Goal: Task Accomplishment & Management: Manage account settings

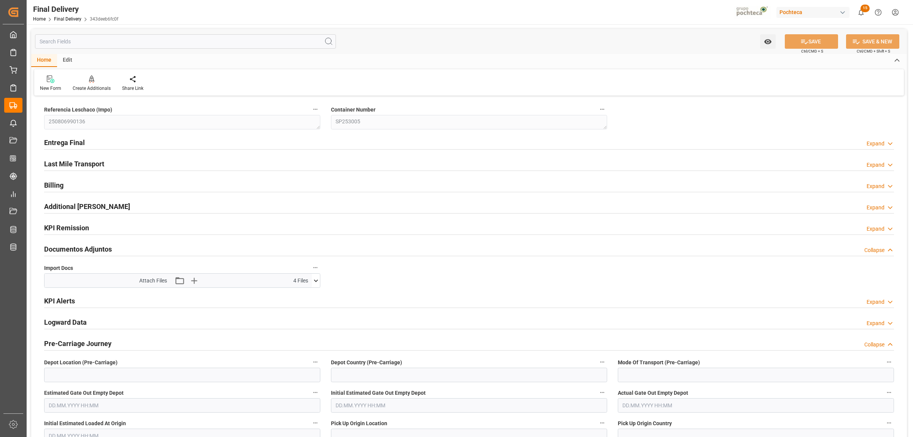
scroll to position [159, 0]
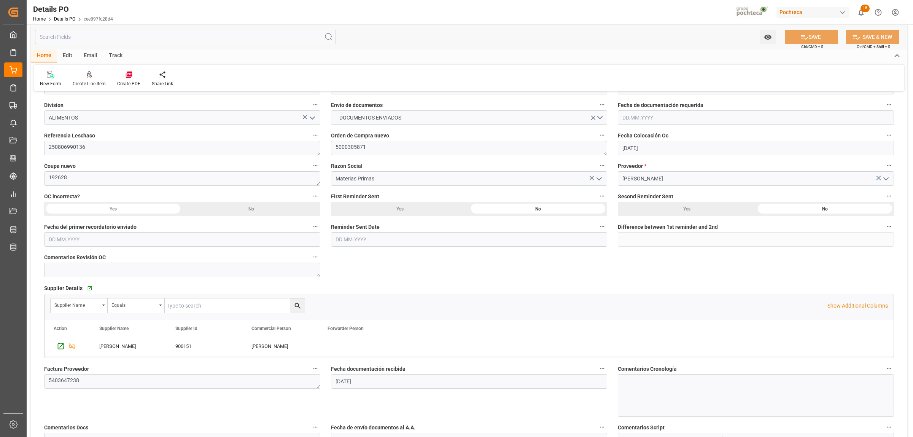
scroll to position [95, 0]
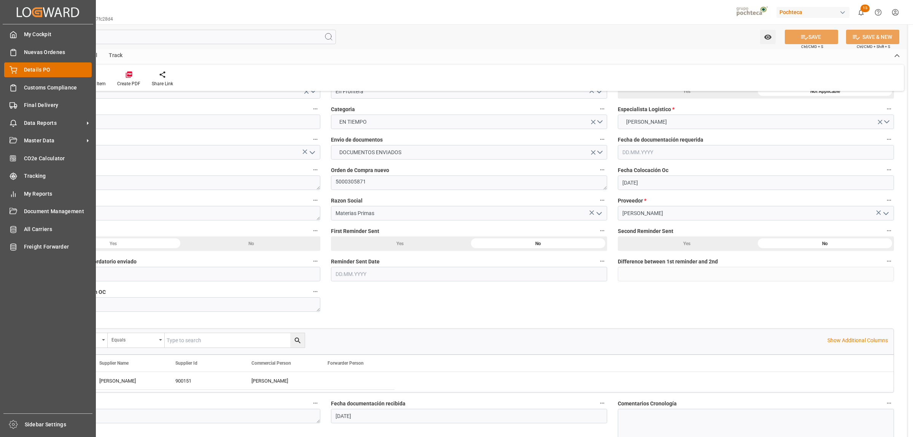
click at [18, 73] on div "Details PO Details PO" at bounding box center [48, 69] width 88 height 15
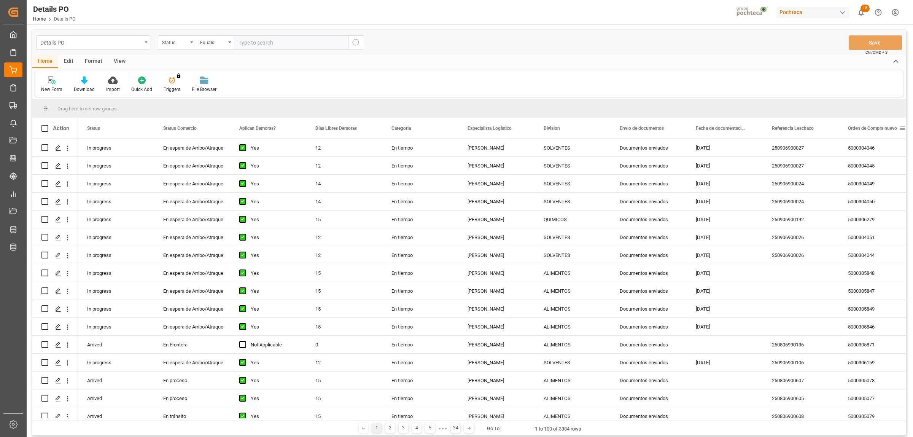
click at [904, 128] on span at bounding box center [902, 128] width 7 height 7
click at [878, 130] on span "filter" at bounding box center [877, 129] width 7 height 7
type input "5000307197"
click at [867, 191] on button "Apply" at bounding box center [874, 193] width 14 height 8
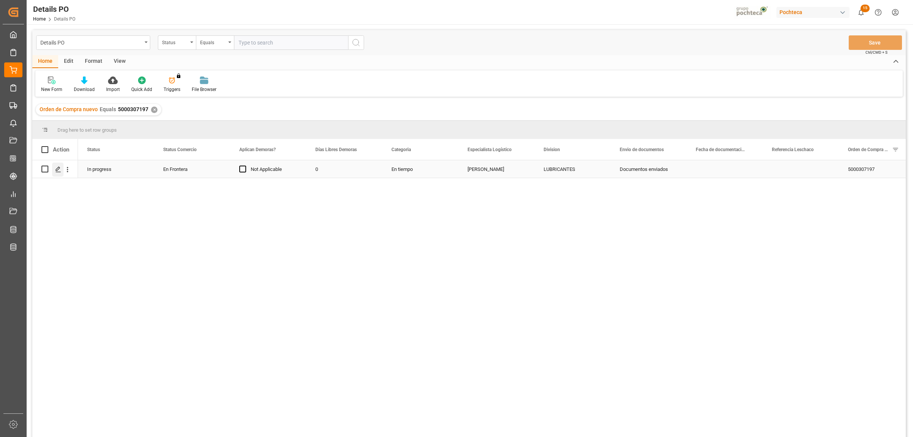
click at [57, 170] on icon "Press SPACE to select this row." at bounding box center [58, 169] width 6 height 6
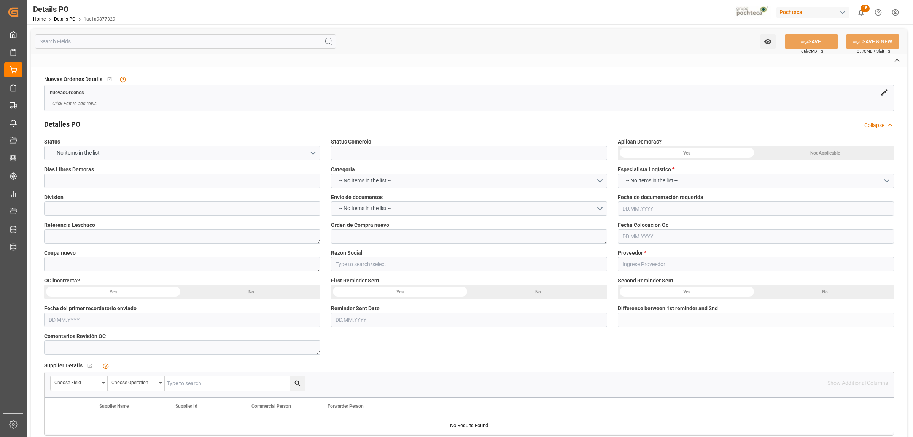
type input "En Frontera"
type input "LUBRICANTES"
type textarea "5000307197"
type textarea "195699"
type input "Materias Primas"
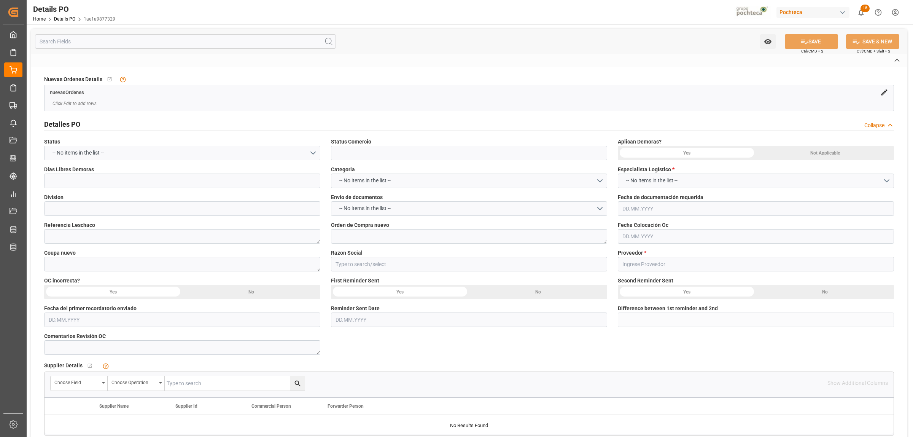
type input "LATAM CHEMICALS LLC"
type textarea "95620491"
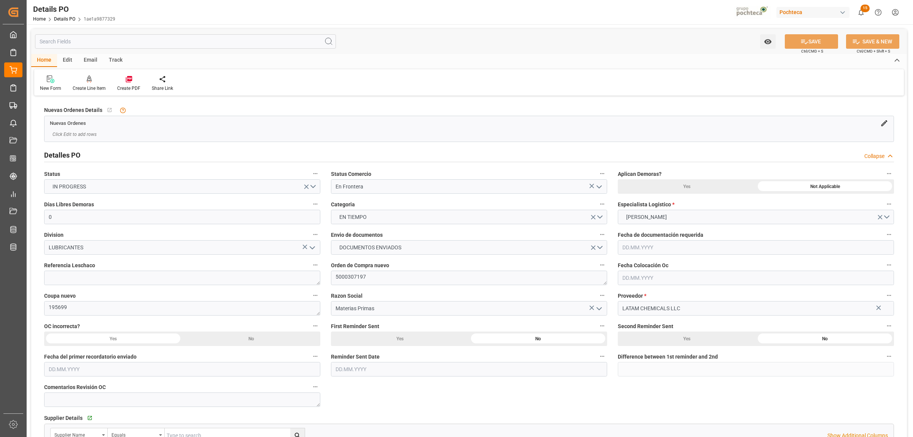
type input "0"
type input "USLRD"
type input "MXNLD"
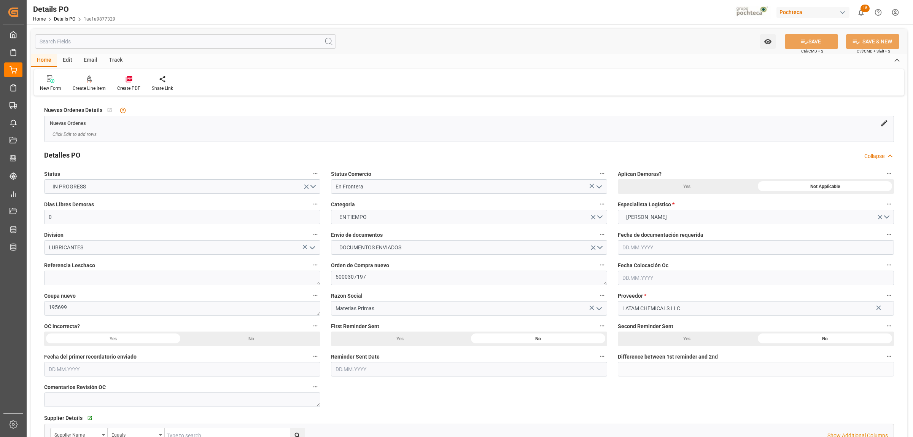
type input "33"
type input "18.08.2025"
type input "14.08.2025 00:00"
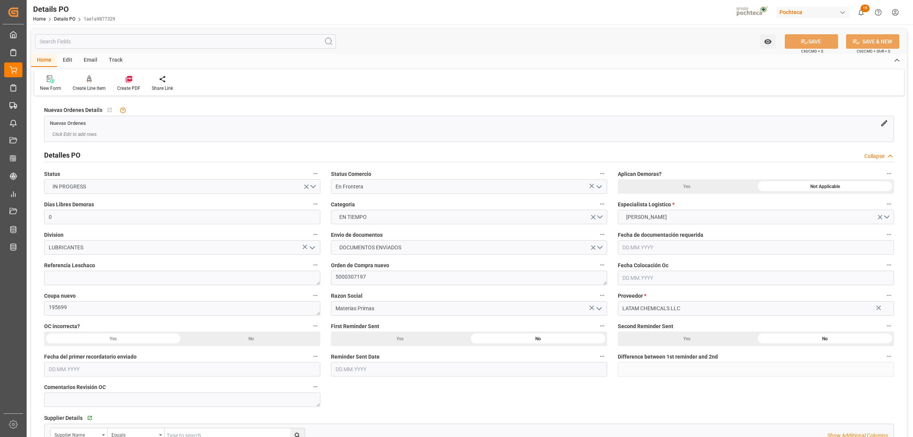
type input "14.08.2025 00:00"
click at [117, 276] on textarea at bounding box center [182, 278] width 276 height 14
paste textarea "250806990180"
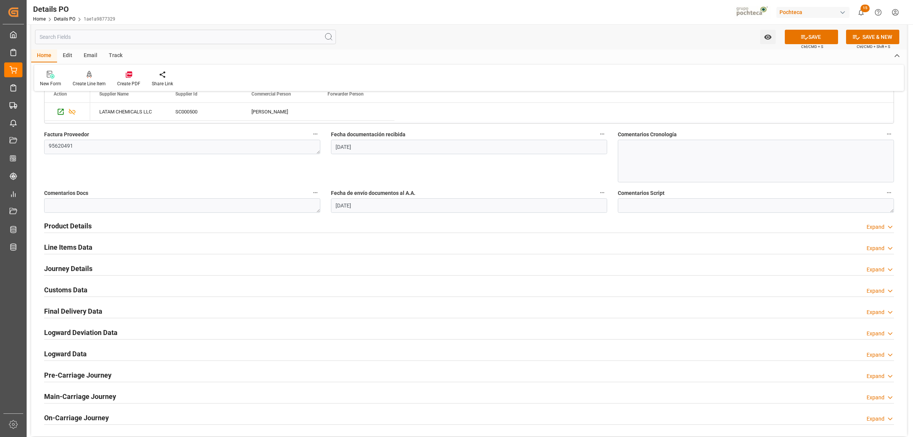
scroll to position [381, 0]
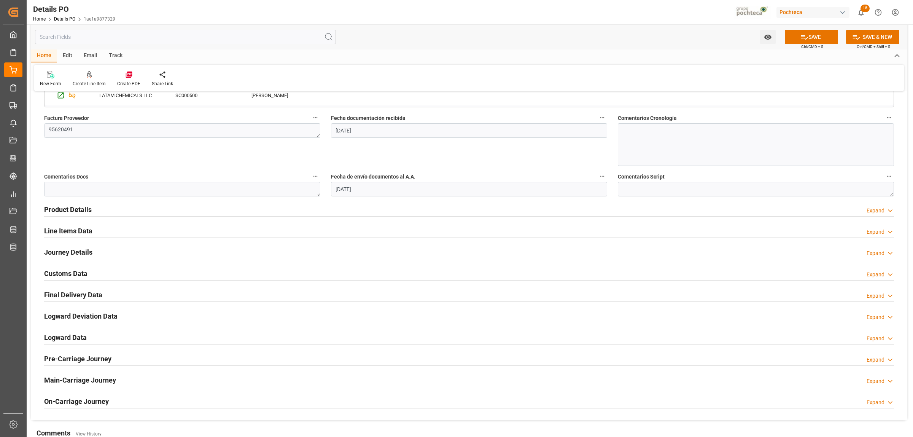
type textarea "250806990180"
click at [54, 275] on h2 "Customs Data" at bounding box center [65, 273] width 43 height 10
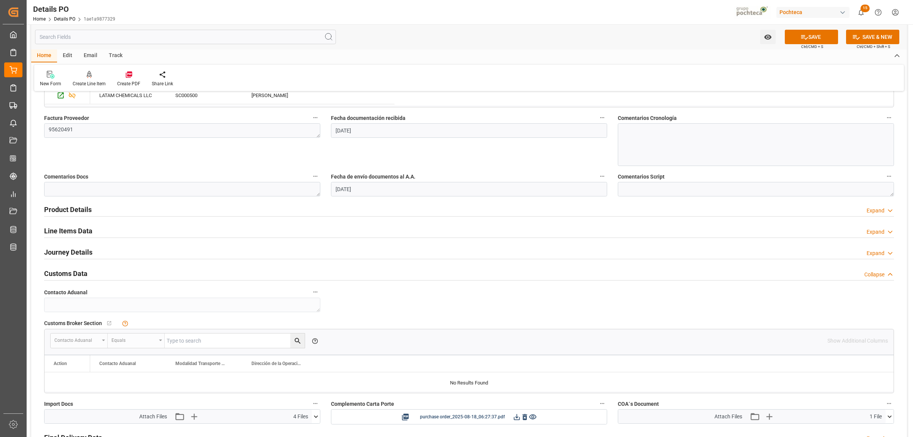
click at [64, 250] on h2 "Journey Details" at bounding box center [68, 252] width 48 height 10
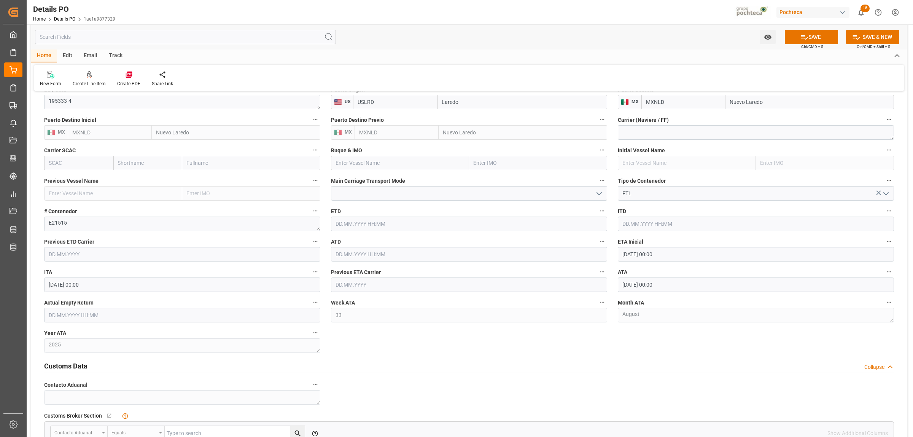
scroll to position [571, 0]
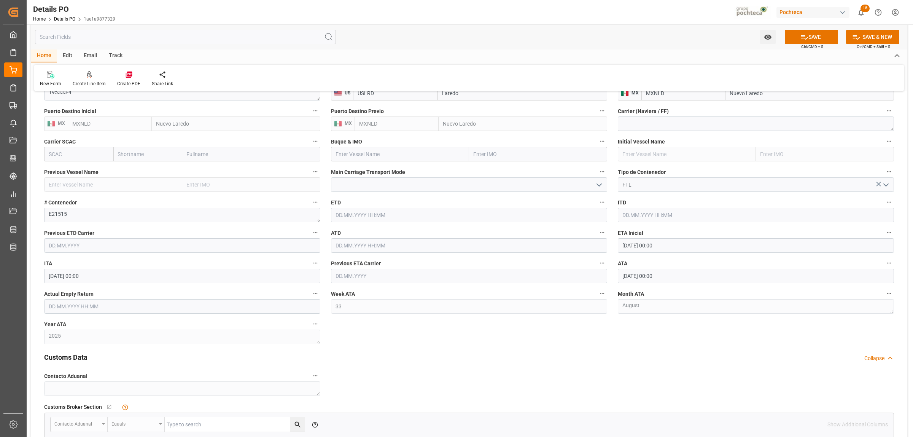
click at [104, 305] on input "text" at bounding box center [182, 306] width 276 height 14
click at [82, 400] on span "20" at bounding box center [83, 397] width 5 height 5
type input "20.08.2025 00:00"
click at [374, 341] on div "Nuevas Ordenes Details   No child Object linked Nuevas Ordenes Click Edit to ad…" at bounding box center [469, 86] width 876 height 1119
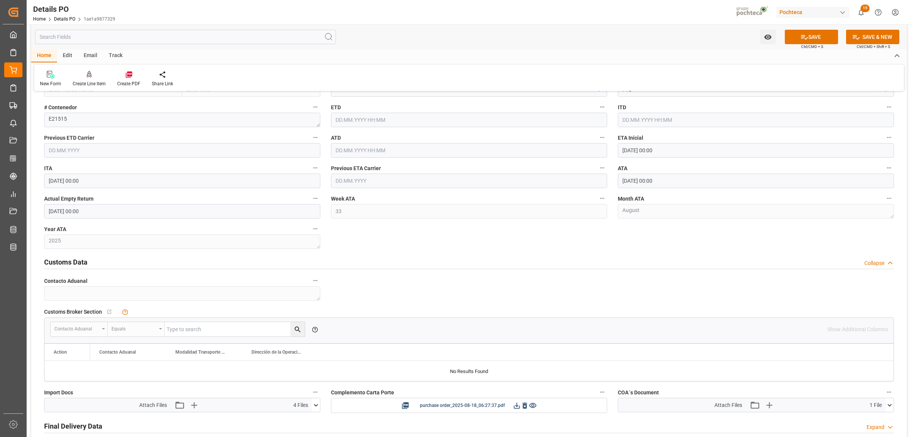
scroll to position [714, 0]
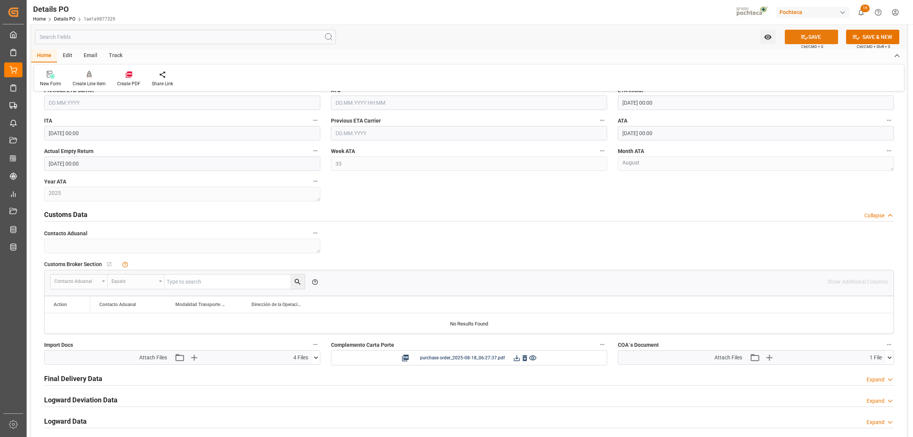
click at [819, 33] on button "SAVE" at bounding box center [811, 37] width 53 height 14
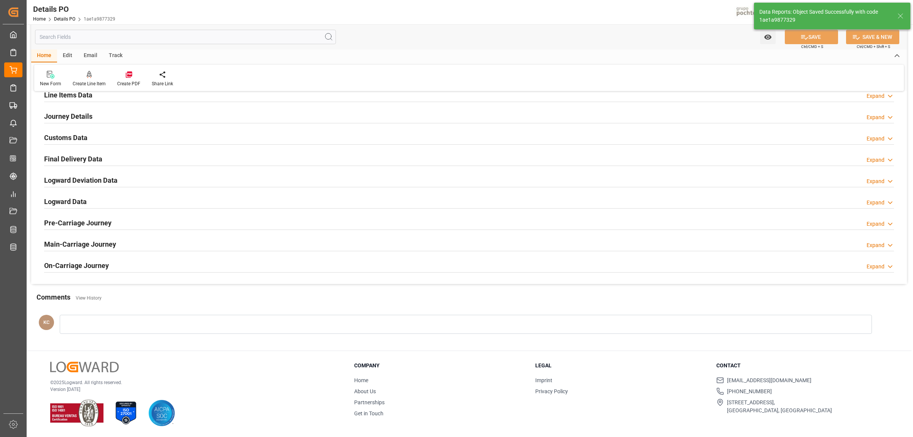
type textarea "250806990180"
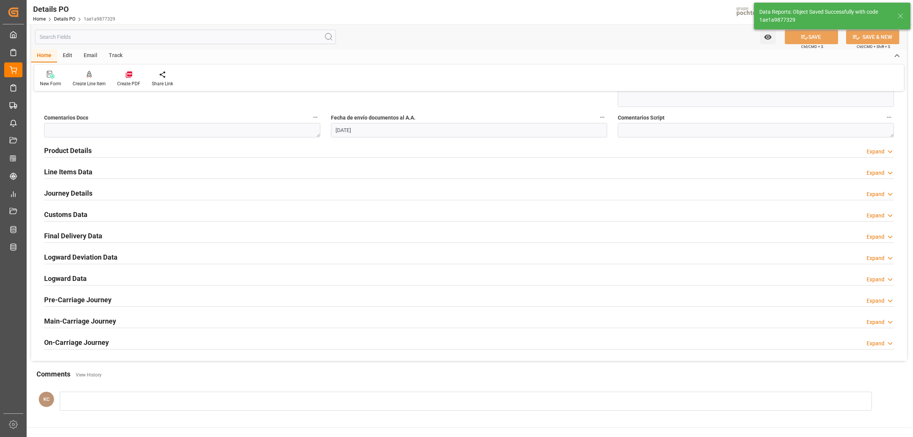
click at [80, 237] on h2 "Final Delivery Data" at bounding box center [73, 236] width 58 height 10
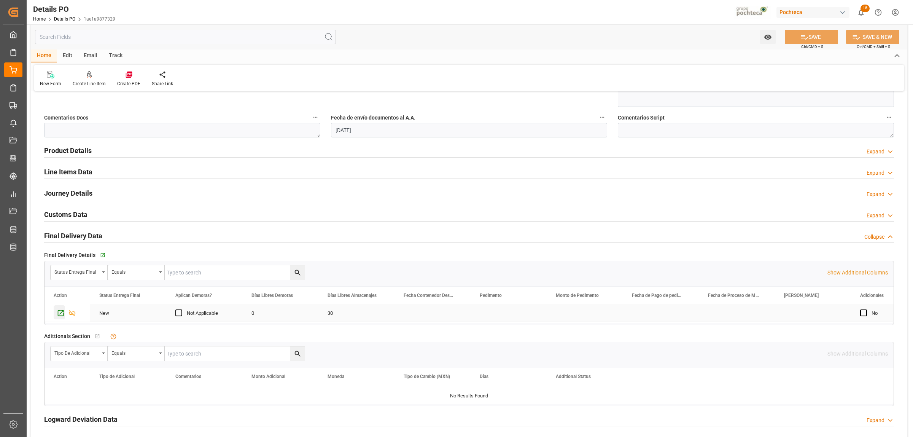
click at [58, 314] on icon "Press SPACE to select this row." at bounding box center [61, 313] width 6 height 6
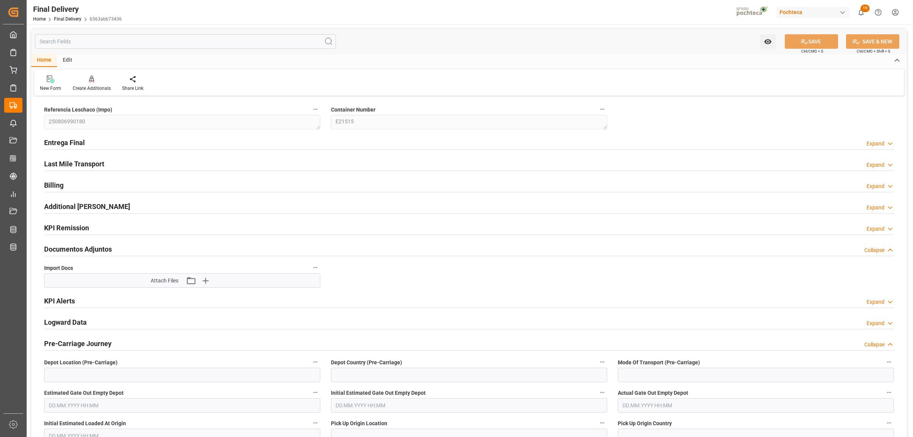
click at [74, 143] on h2 "Entrega Final" at bounding box center [64, 142] width 41 height 10
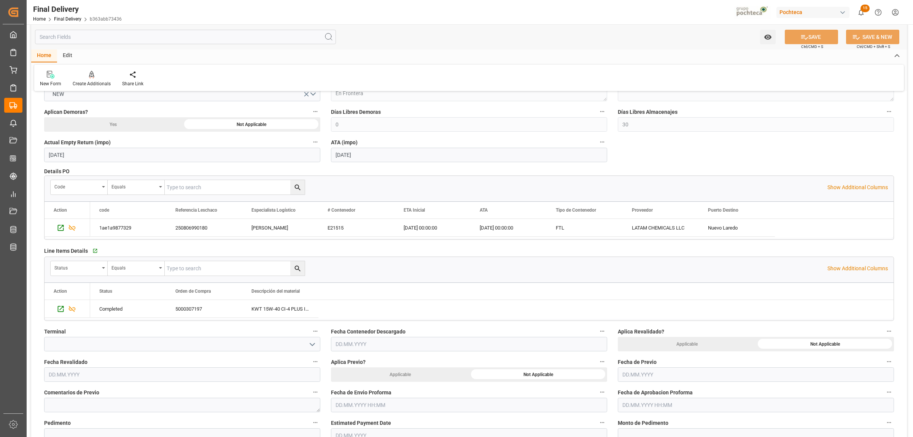
scroll to position [143, 0]
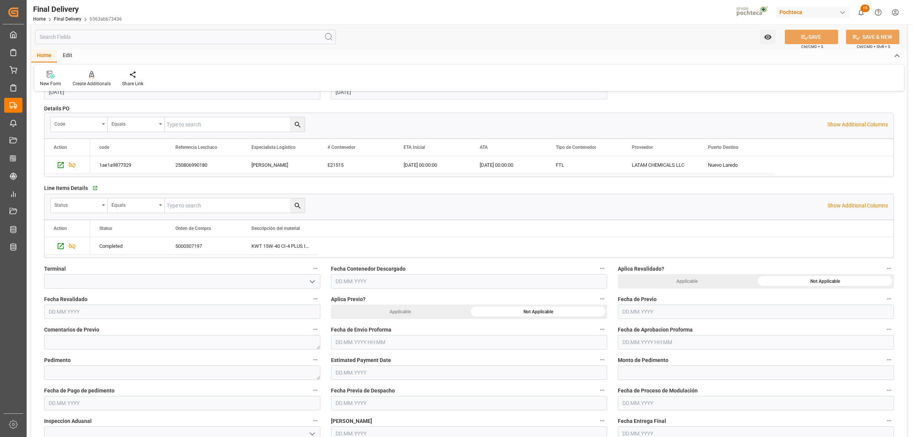
click at [364, 345] on input "text" at bounding box center [469, 342] width 276 height 14
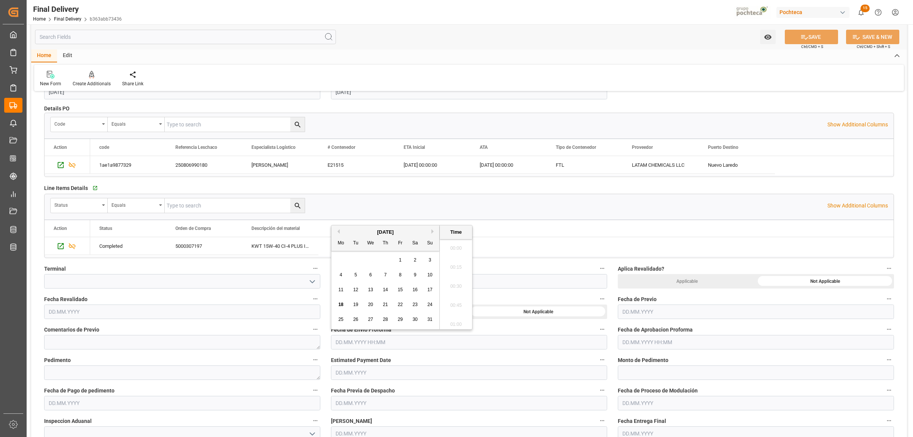
scroll to position [1182, 0]
click at [336, 307] on div "18 19 20 21 22 23 24" at bounding box center [386, 304] width 104 height 15
click at [340, 303] on span "18" at bounding box center [340, 304] width 5 height 5
type input "18.08.2025 00:00"
click at [626, 339] on input "text" at bounding box center [756, 342] width 276 height 14
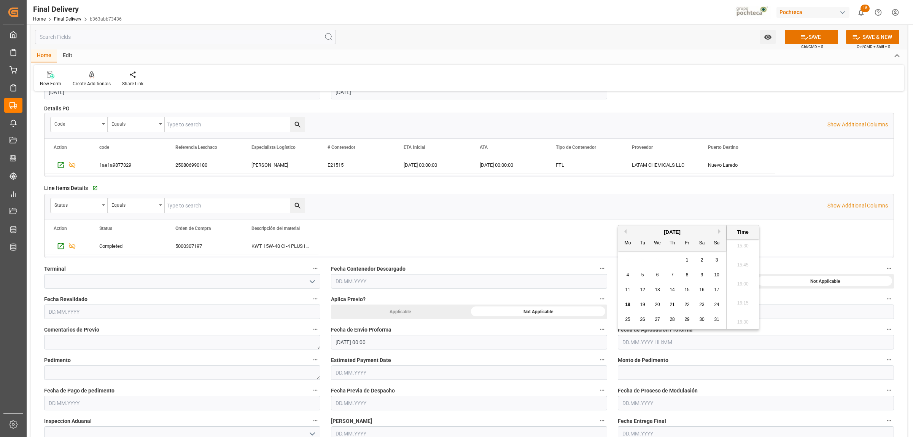
click at [627, 306] on span "18" at bounding box center [627, 304] width 5 height 5
type input "18.08.2025 00:00"
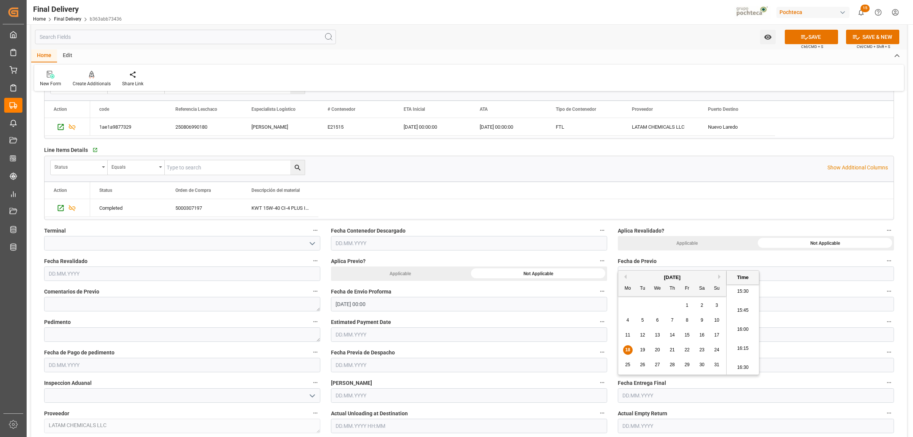
scroll to position [238, 0]
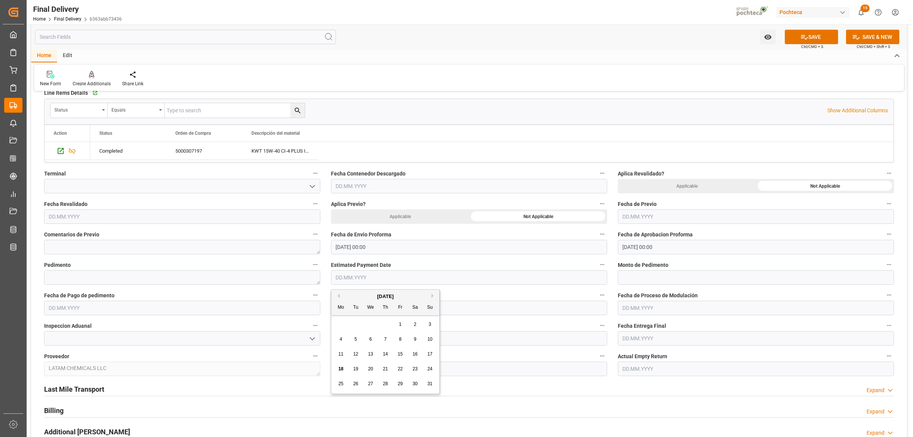
click at [374, 281] on input "text" at bounding box center [469, 277] width 276 height 14
click at [143, 275] on textarea at bounding box center [182, 277] width 276 height 14
paste textarea "25 24 3617 5008301"
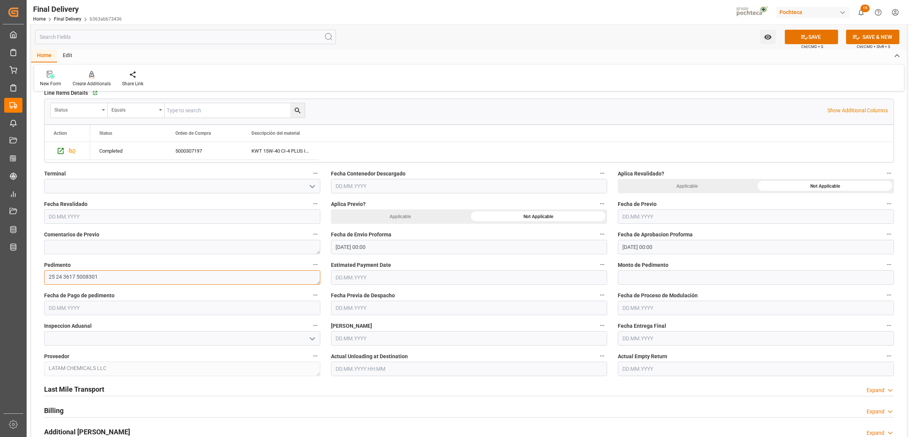
type textarea "25 24 3617 5008301"
click at [636, 277] on input "text" at bounding box center [756, 277] width 276 height 14
paste input "104116"
type input "104116"
click at [104, 312] on input "text" at bounding box center [182, 308] width 276 height 14
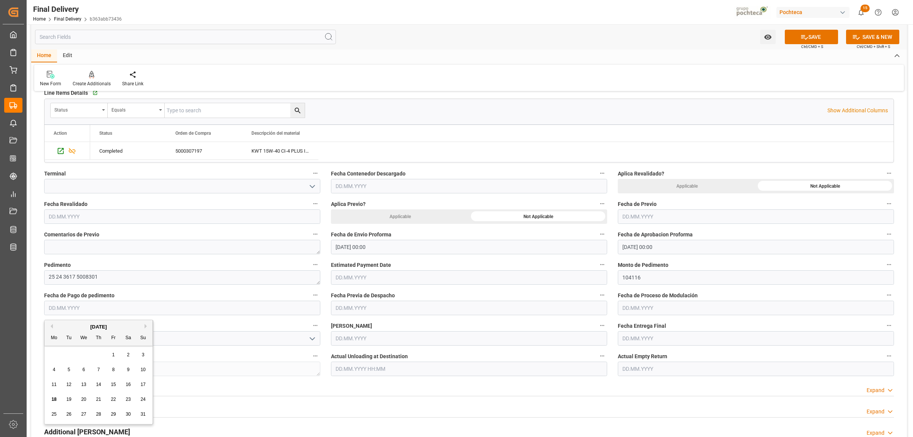
click at [50, 402] on div "18" at bounding box center [54, 399] width 10 height 9
type input "18.08.2025"
click at [364, 306] on input "text" at bounding box center [469, 308] width 276 height 14
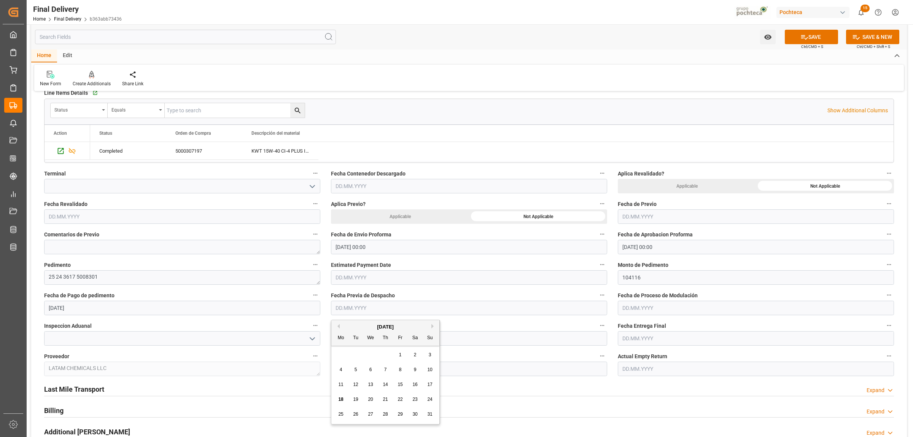
click at [359, 398] on div "19" at bounding box center [356, 399] width 10 height 9
type input "19.08.2025"
click at [655, 332] on input "text" at bounding box center [756, 338] width 276 height 14
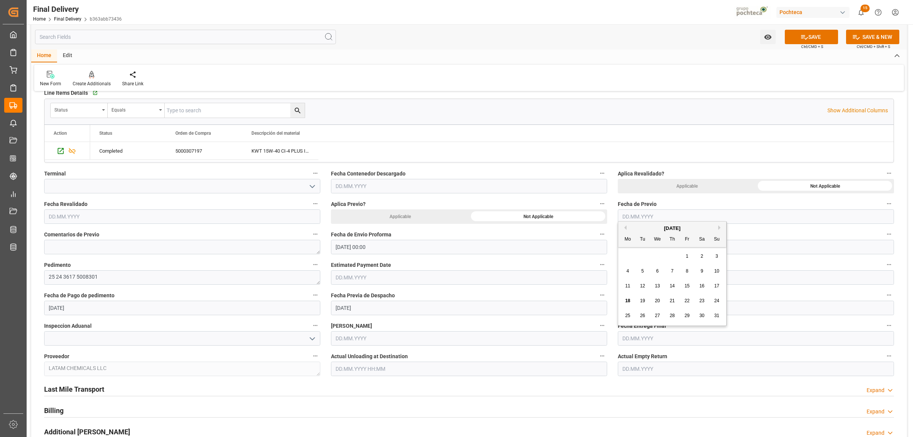
click at [657, 299] on span "20" at bounding box center [657, 300] width 5 height 5
type input "20.08.2025"
click at [639, 373] on input "text" at bounding box center [756, 369] width 276 height 14
click at [657, 332] on span "20" at bounding box center [657, 330] width 5 height 5
type input "20.08.2025"
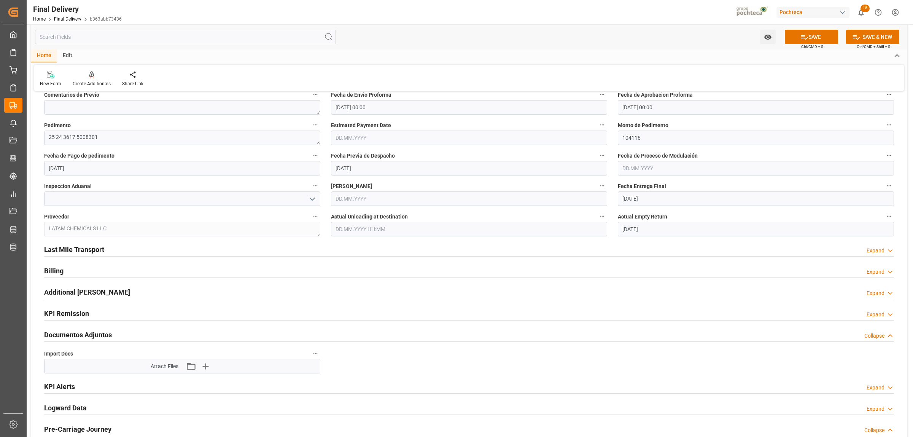
scroll to position [381, 0]
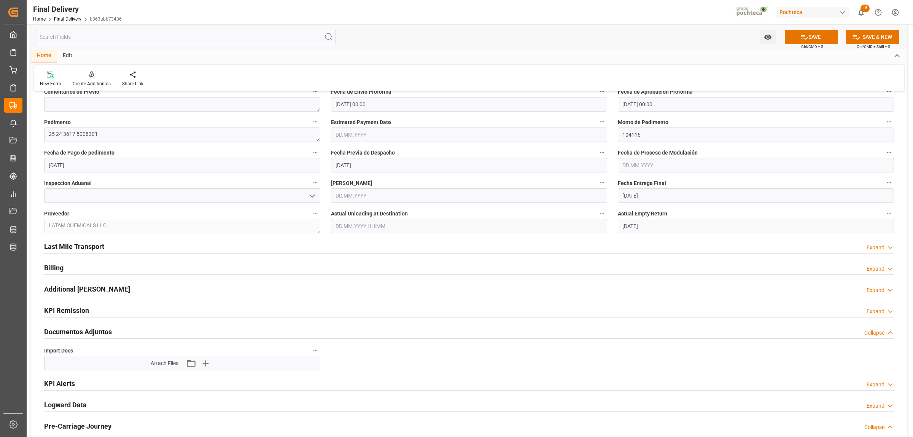
click at [104, 246] on div "Last Mile Transport Expand" at bounding box center [469, 246] width 850 height 14
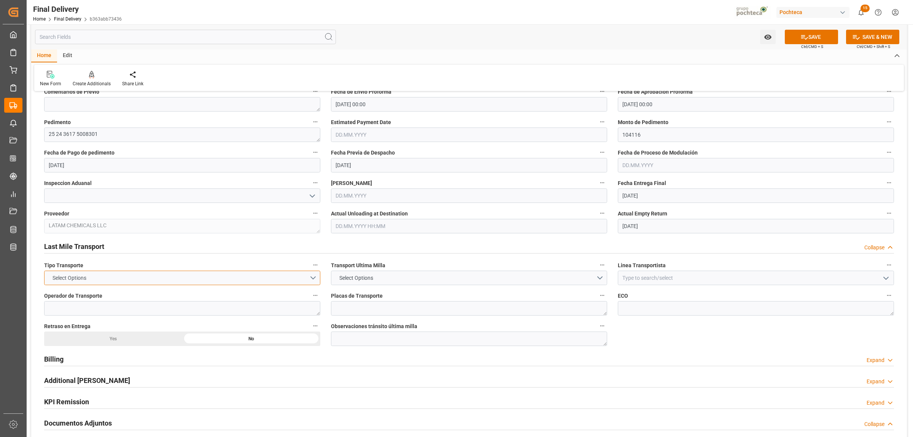
click at [314, 278] on button "Select Options" at bounding box center [182, 278] width 276 height 14
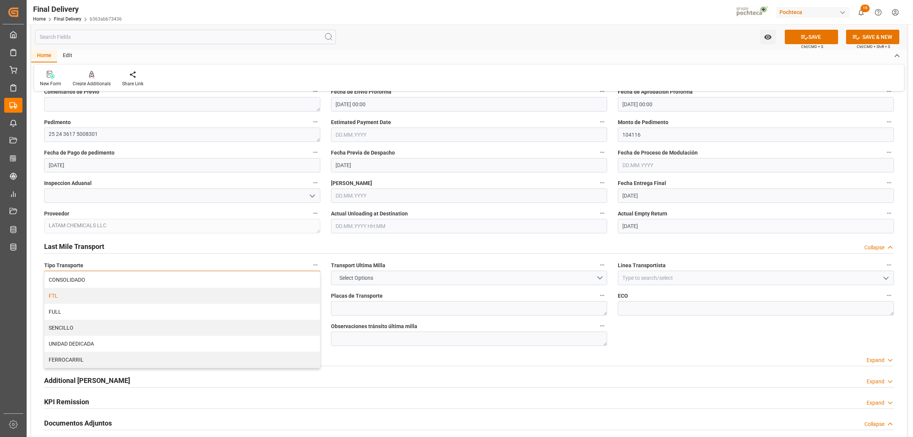
click at [105, 297] on div "FTL" at bounding box center [183, 296] width 276 height 16
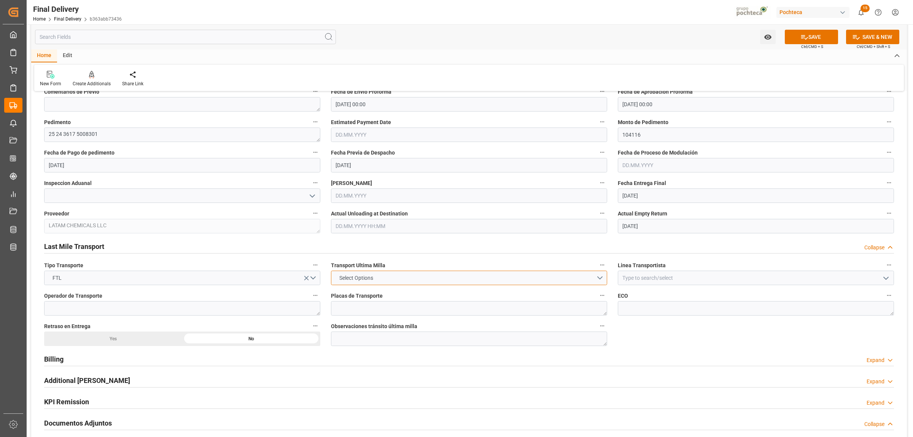
click at [356, 274] on button "Select Options" at bounding box center [469, 278] width 276 height 14
click at [353, 297] on div "POCHTECA" at bounding box center [470, 296] width 276 height 16
click at [634, 280] on input at bounding box center [756, 278] width 276 height 14
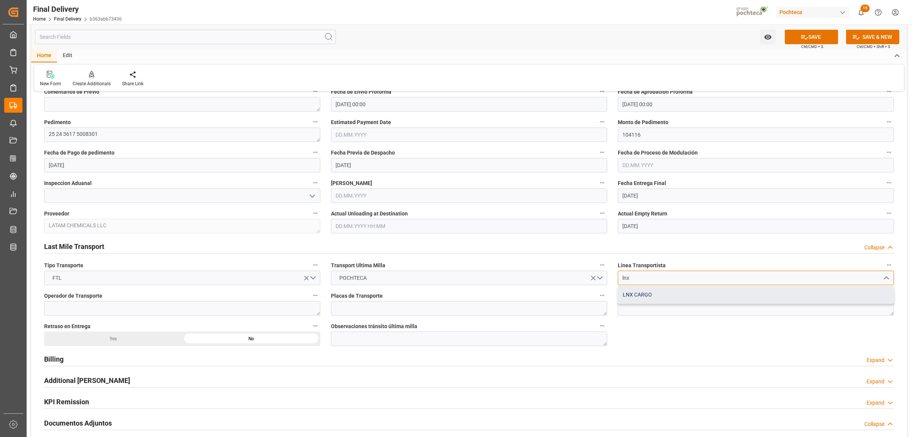
click at [632, 292] on div "LNX CARGO" at bounding box center [756, 294] width 276 height 17
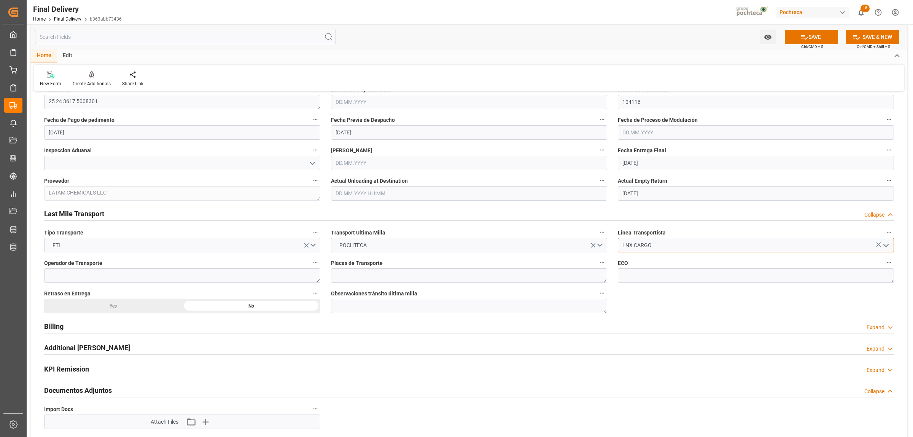
scroll to position [428, 0]
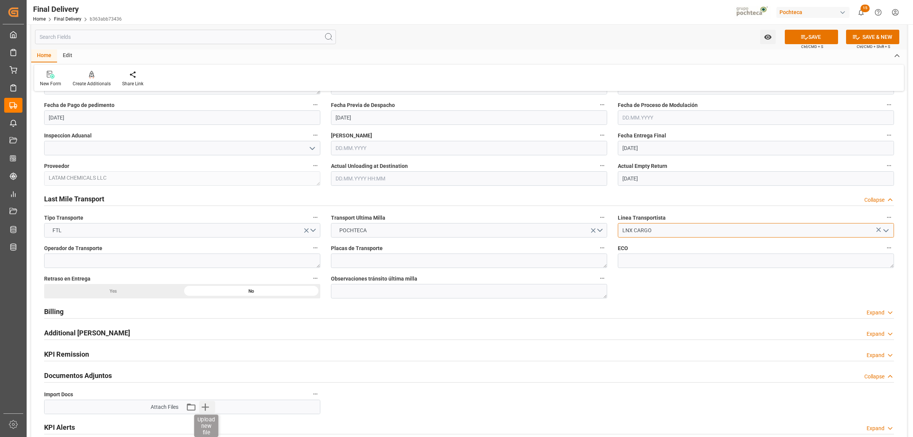
type input "LNX CARGO"
click at [207, 405] on icon "button" at bounding box center [205, 407] width 12 height 12
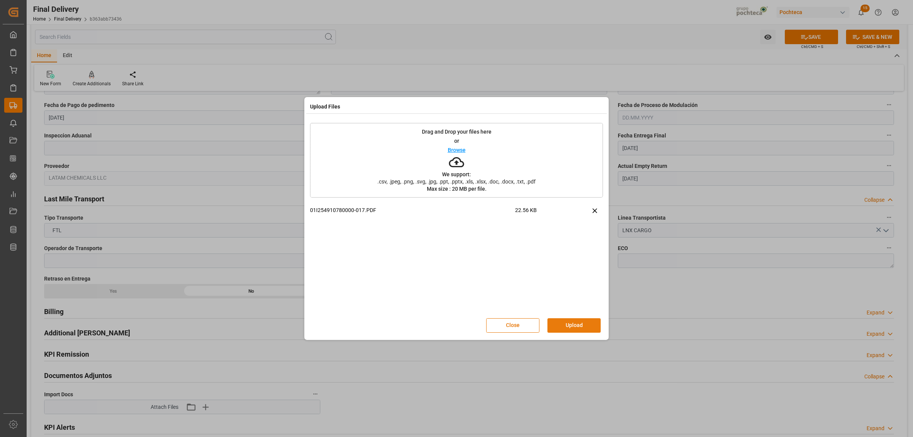
click at [573, 325] on button "Upload" at bounding box center [574, 325] width 53 height 14
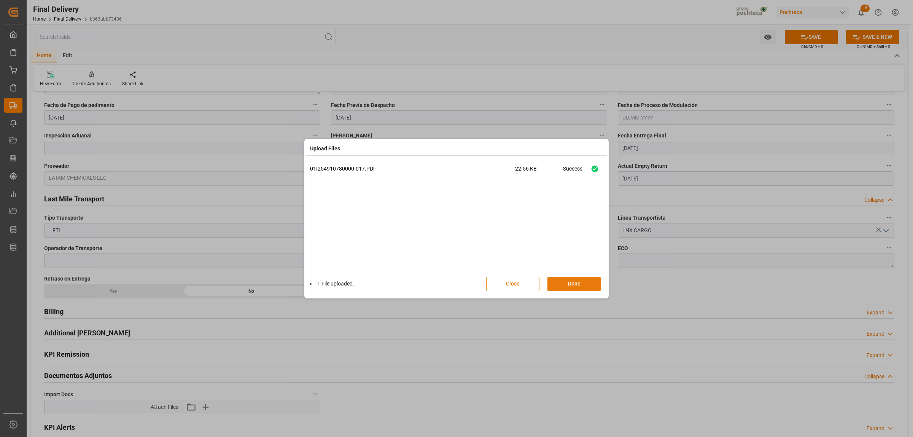
click at [571, 281] on button "Done" at bounding box center [574, 284] width 53 height 14
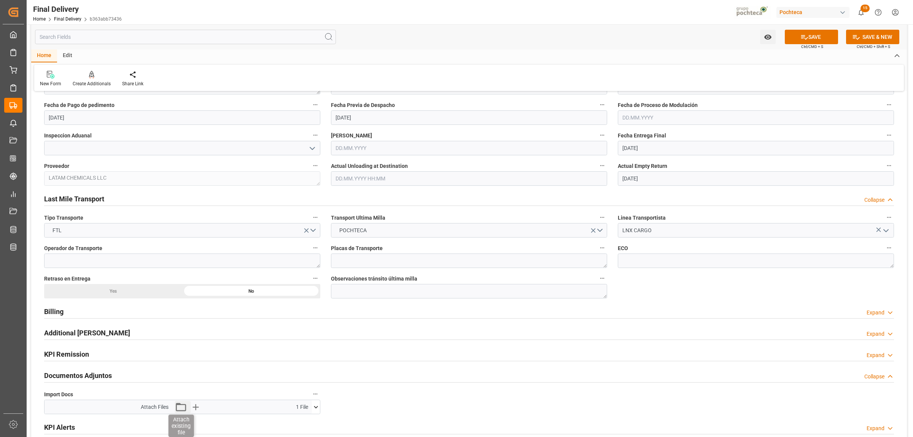
click at [181, 410] on icon "button" at bounding box center [181, 407] width 12 height 12
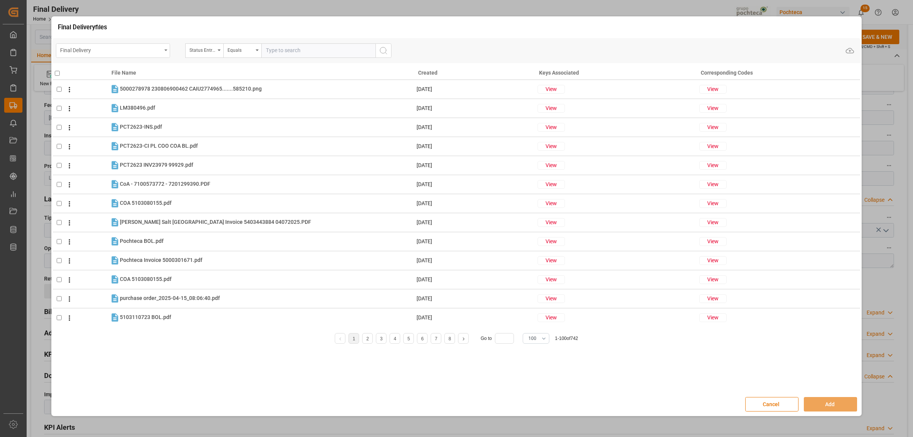
click at [164, 48] on div "Final Delivery" at bounding box center [113, 50] width 114 height 14
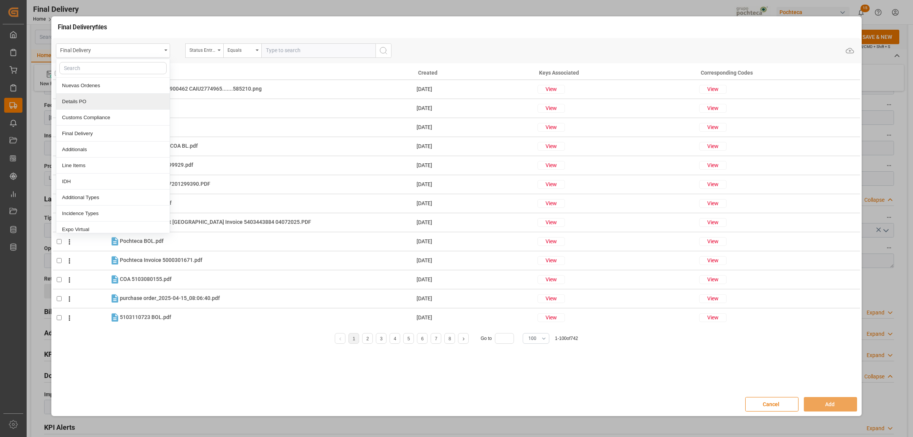
click at [76, 105] on div "Details PO" at bounding box center [112, 102] width 113 height 16
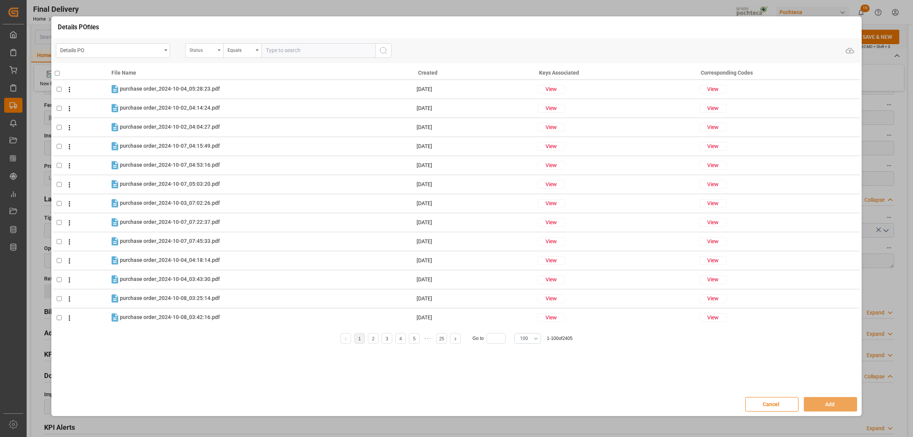
click at [217, 54] on div "Status" at bounding box center [204, 50] width 38 height 14
type input "or"
click at [231, 130] on div "Orden de Compra nuevo" at bounding box center [242, 134] width 113 height 16
click at [267, 51] on input "text" at bounding box center [318, 50] width 114 height 14
paste input "5000307197"
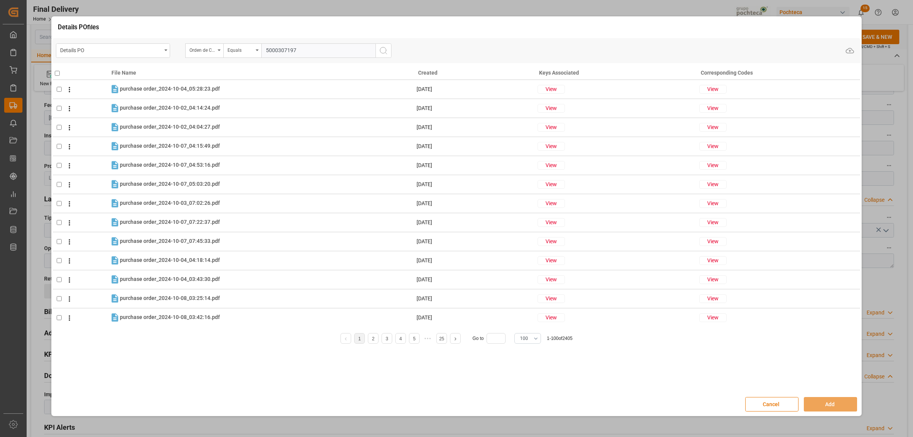
type input "5000307197"
click at [387, 49] on icon "search button" at bounding box center [383, 50] width 9 height 9
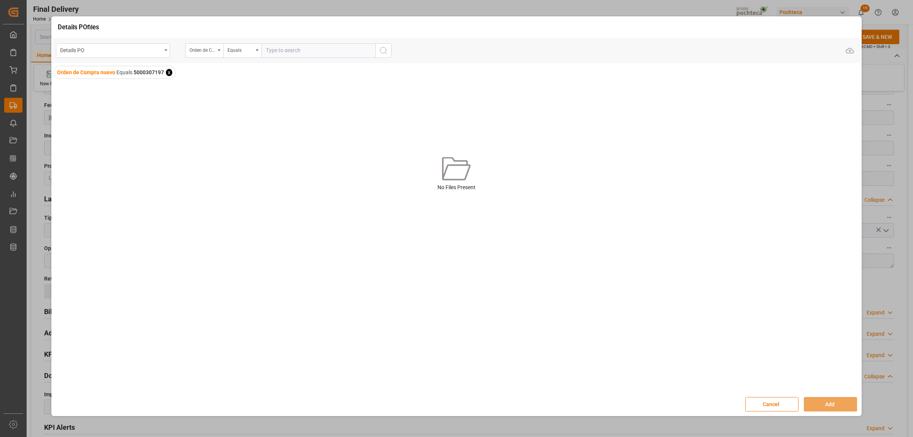
click at [297, 50] on input "text" at bounding box center [318, 50] width 114 height 14
paste input "5000307197"
type input "5000307197"
click at [383, 54] on icon "search button" at bounding box center [383, 50] width 9 height 9
click at [293, 73] on span "x" at bounding box center [294, 72] width 6 height 7
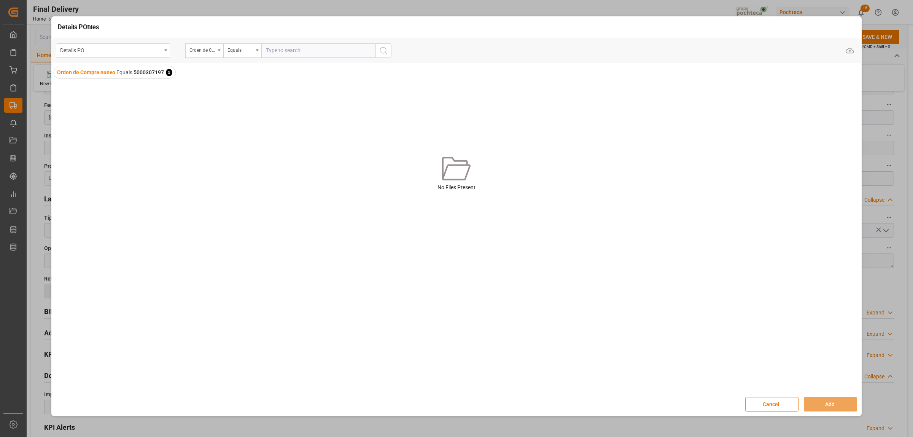
click at [169, 73] on span "x" at bounding box center [169, 72] width 6 height 7
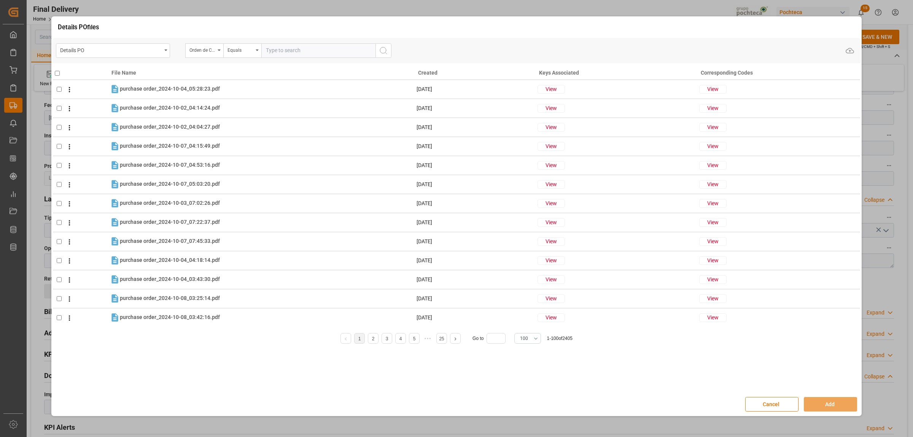
click at [271, 46] on input "text" at bounding box center [318, 50] width 114 height 14
paste input "5000307197"
click at [268, 51] on input "5000307197" at bounding box center [318, 50] width 114 height 14
type input "5000307197"
click at [384, 52] on icon "search button" at bounding box center [383, 50] width 9 height 9
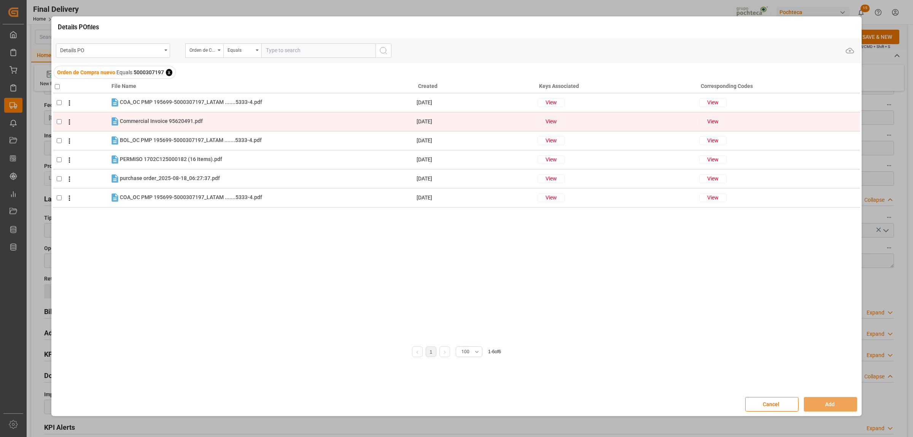
click at [57, 120] on input "checkbox" at bounding box center [59, 121] width 5 height 5
checkbox input "true"
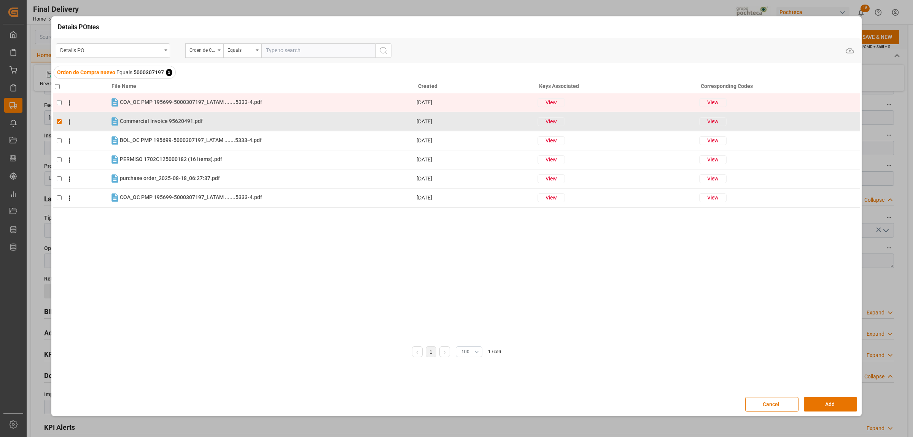
click at [59, 102] on input "checkbox" at bounding box center [59, 102] width 5 height 5
checkbox input "true"
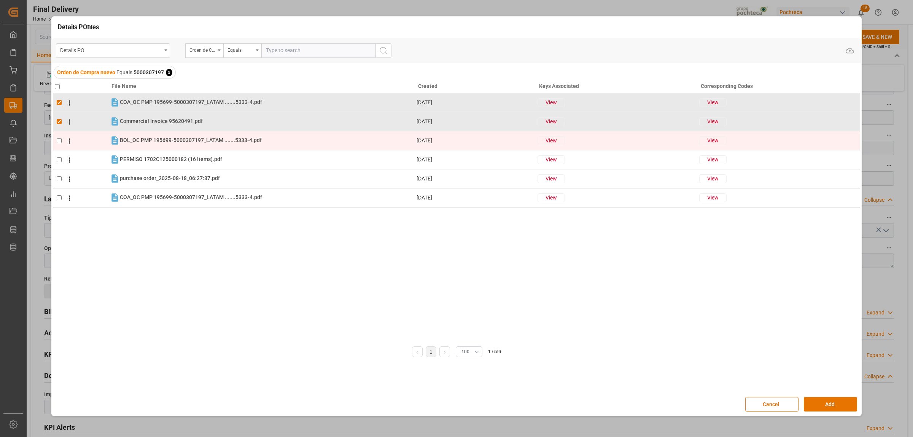
click at [60, 137] on td at bounding box center [81, 140] width 57 height 19
checkbox input "true"
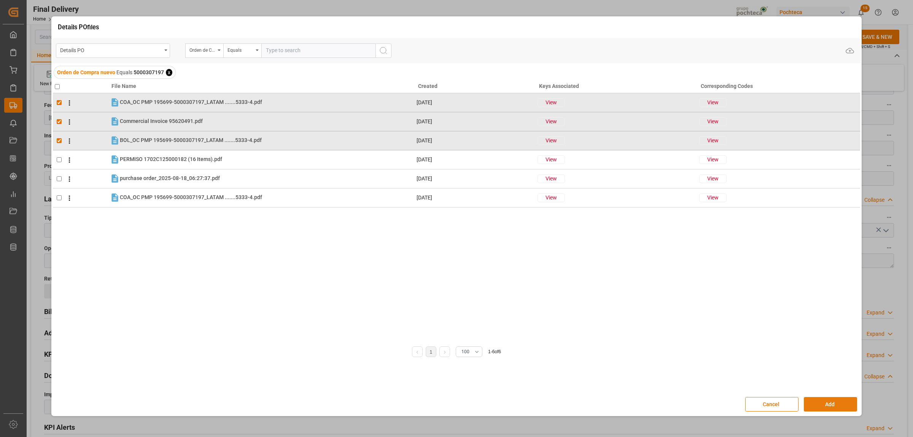
click at [817, 402] on button "Add" at bounding box center [830, 404] width 53 height 14
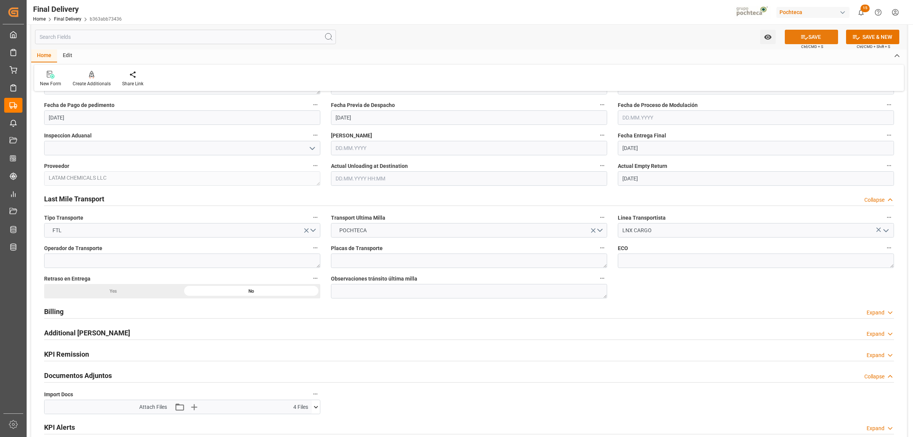
click at [813, 38] on button "SAVE" at bounding box center [811, 37] width 53 height 14
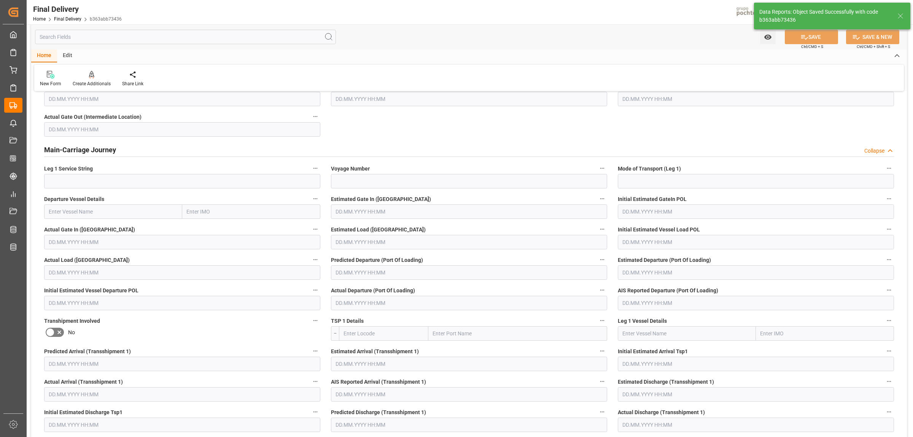
scroll to position [0, 0]
